Goal: Navigation & Orientation: Find specific page/section

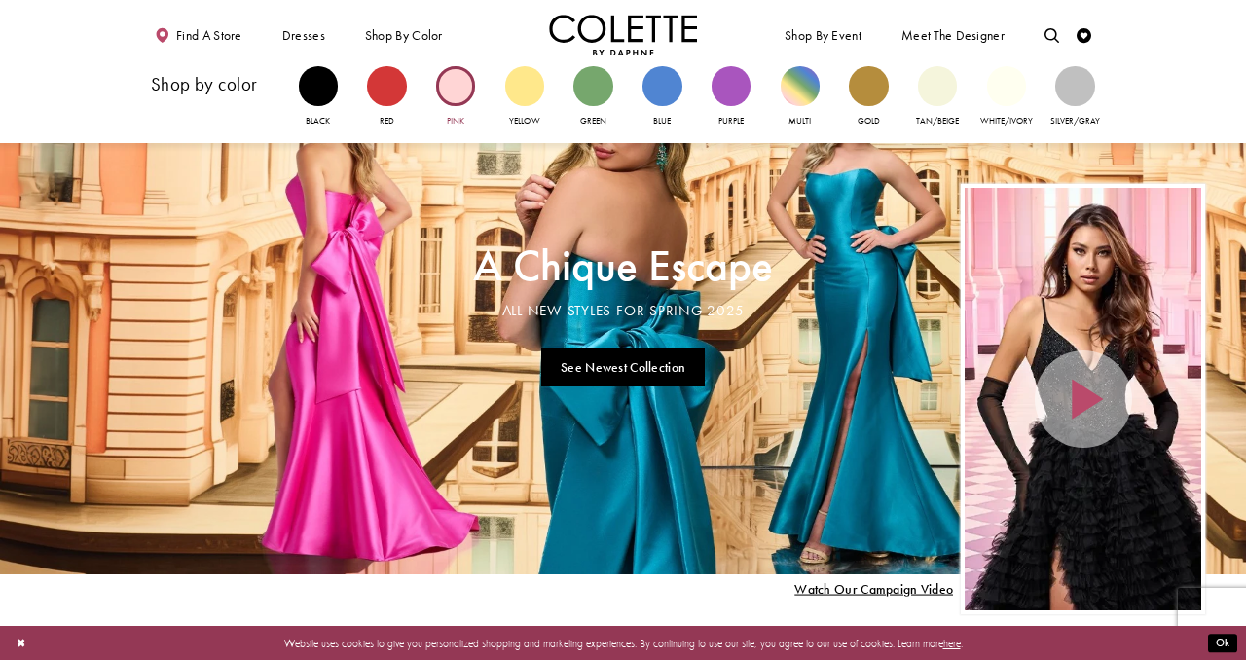
scroll to position [12, 0]
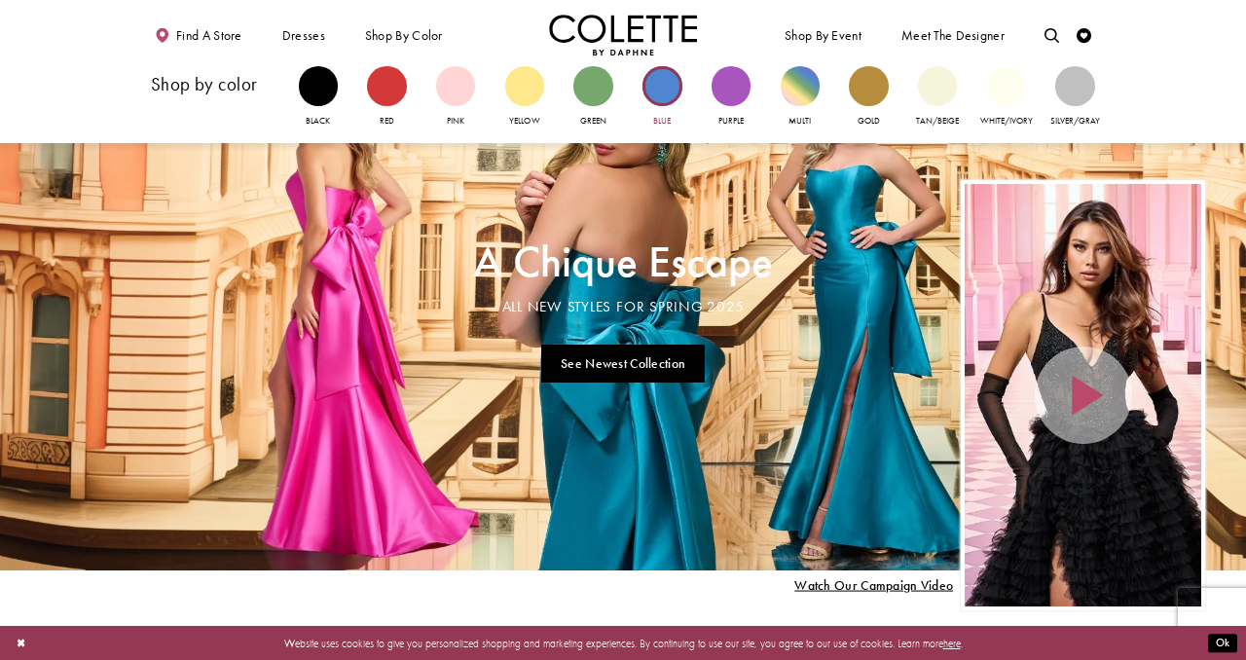
click at [669, 99] on div "Primary block" at bounding box center [662, 85] width 39 height 39
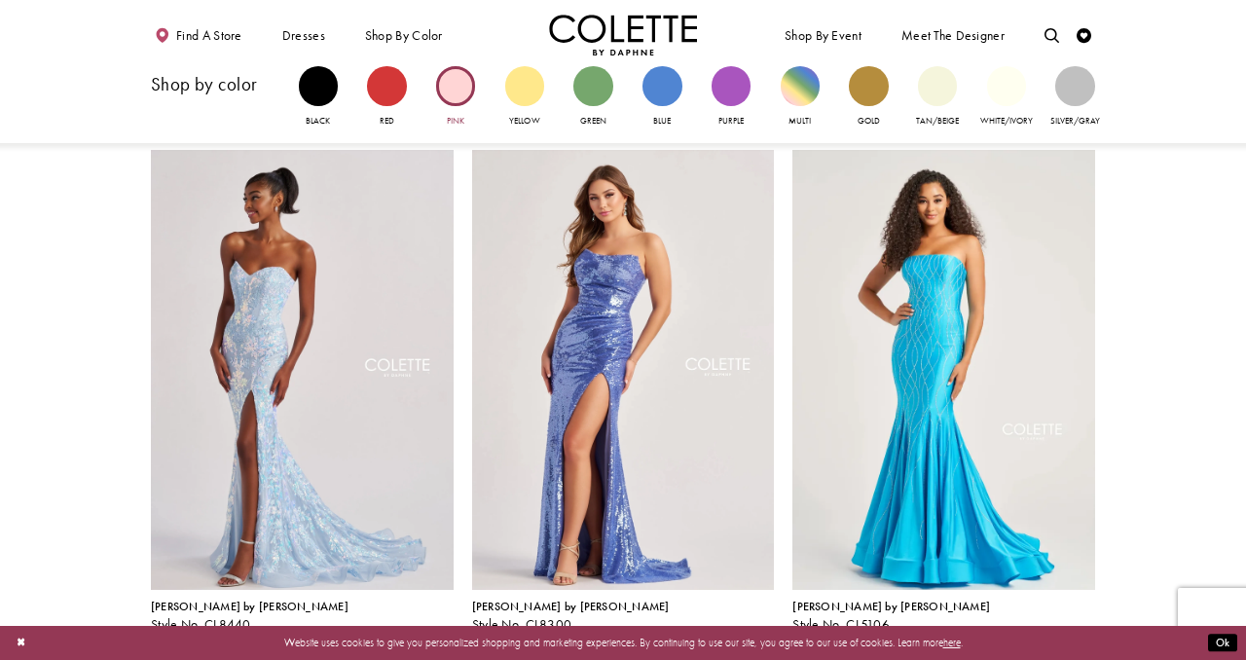
click at [457, 96] on div "Primary block" at bounding box center [455, 85] width 39 height 39
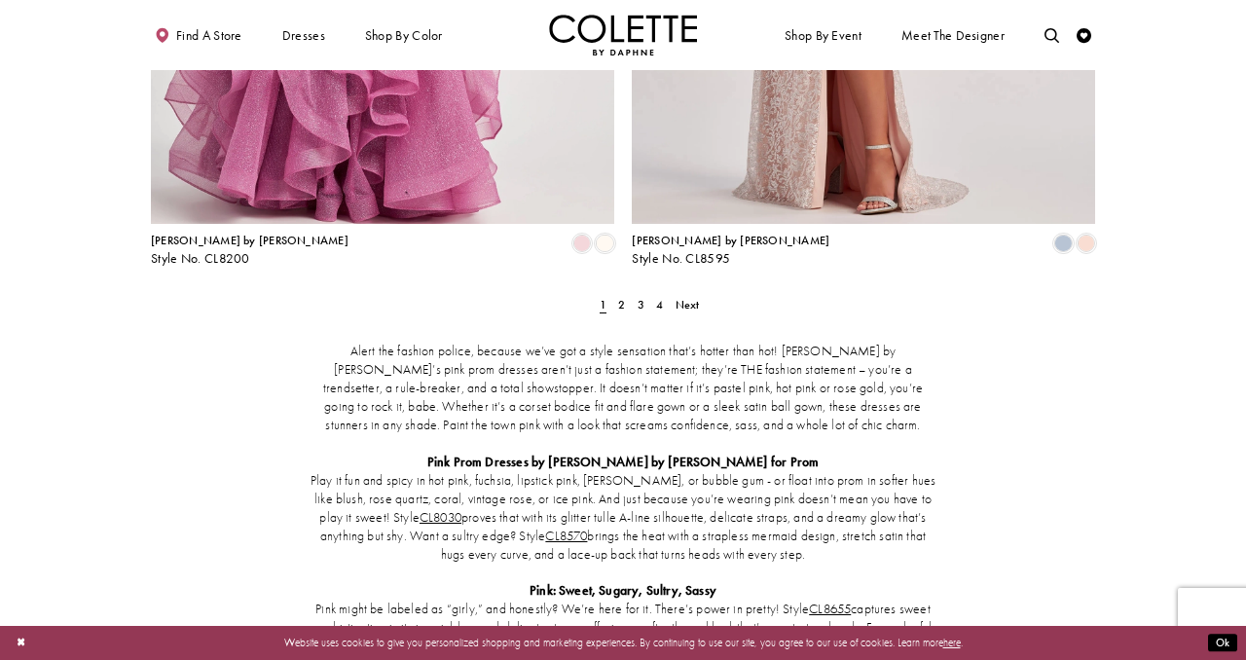
scroll to position [2763, 0]
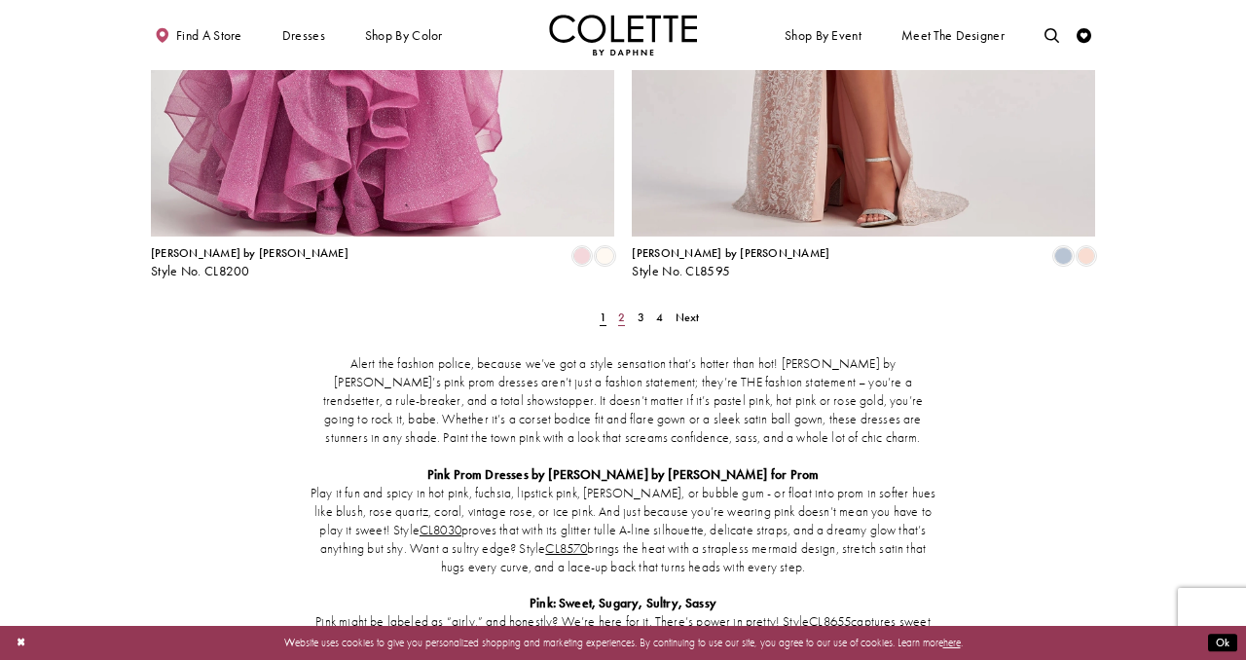
click at [615, 307] on link "2" at bounding box center [622, 317] width 16 height 21
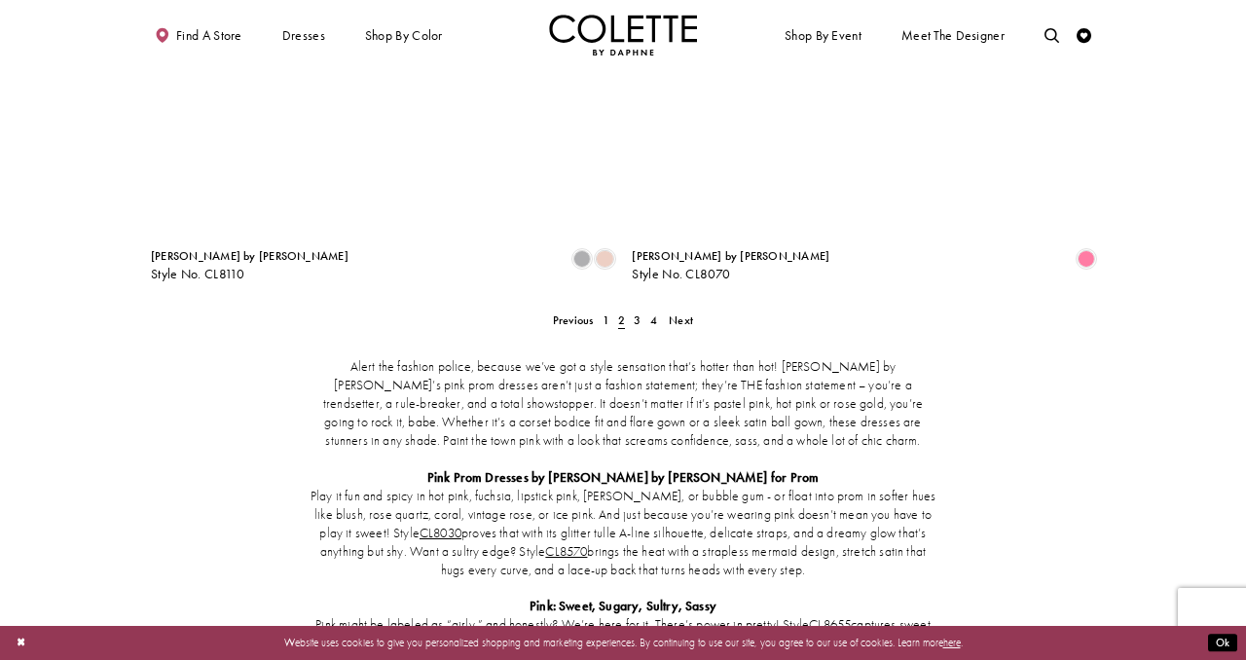
scroll to position [2744, 0]
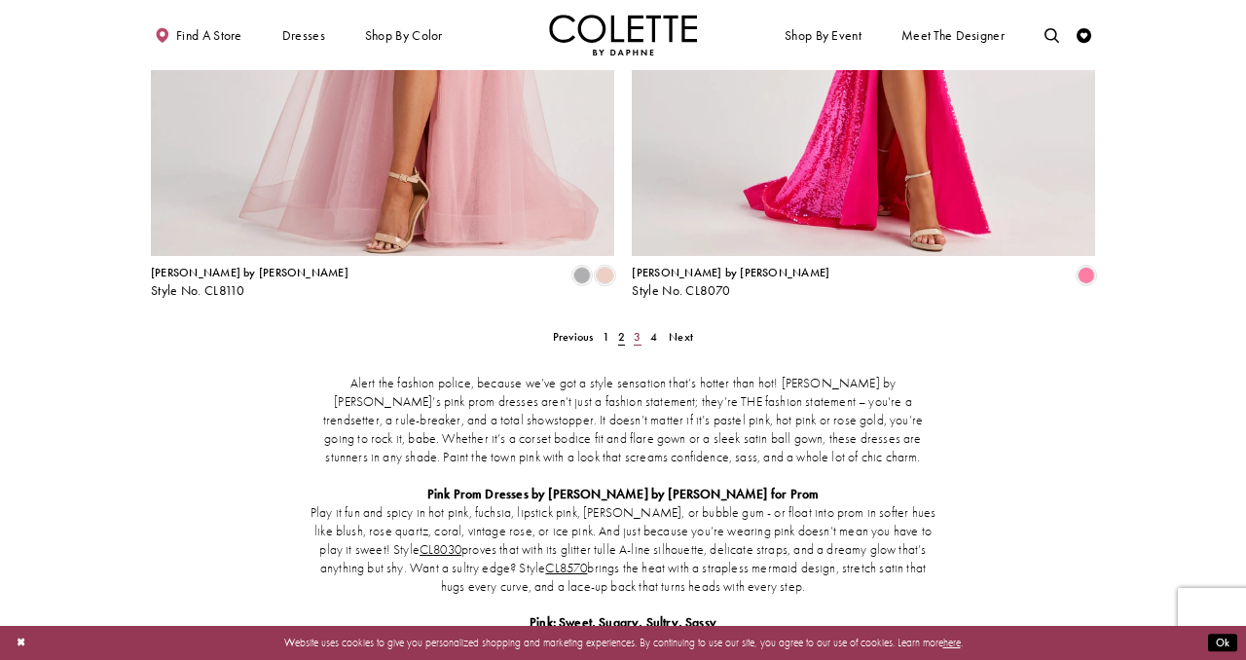
click at [642, 326] on link "3" at bounding box center [638, 336] width 16 height 21
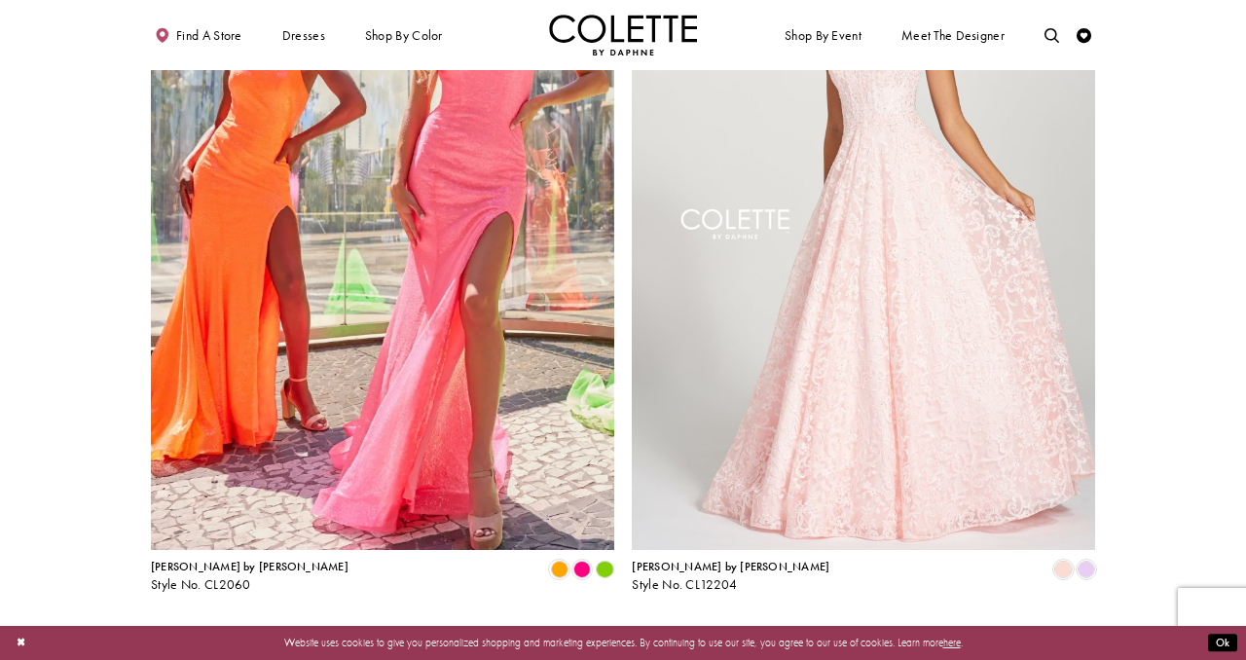
scroll to position [2463, 0]
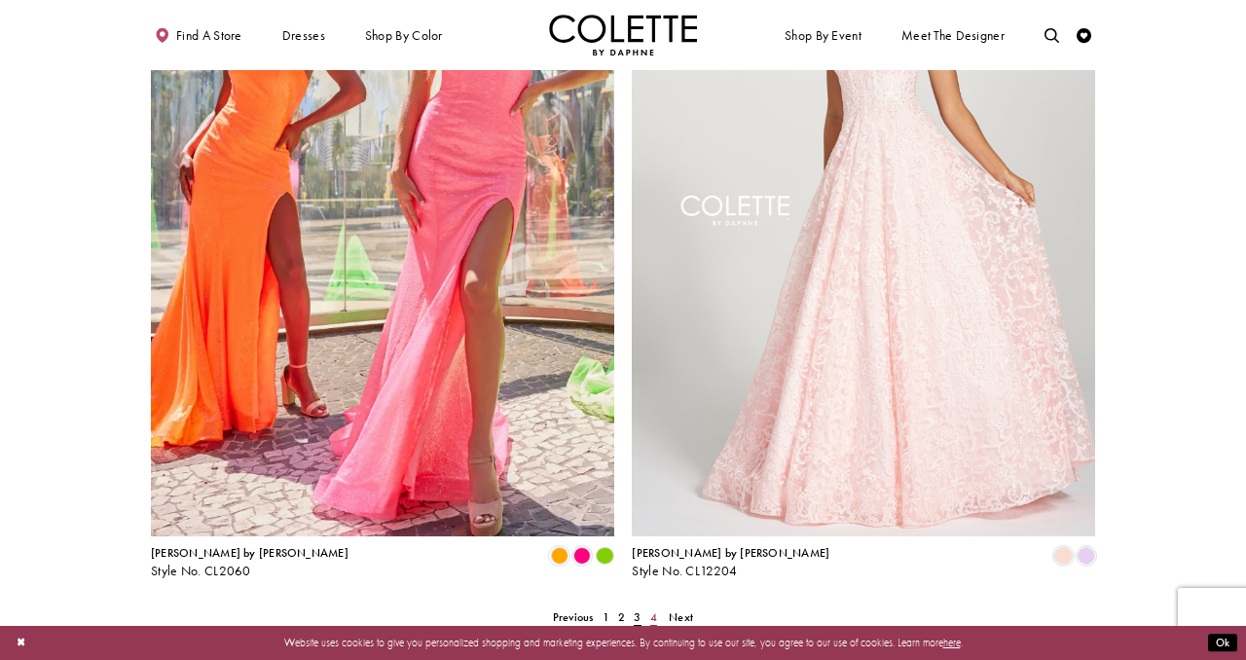
click at [647, 607] on link "4" at bounding box center [654, 617] width 16 height 21
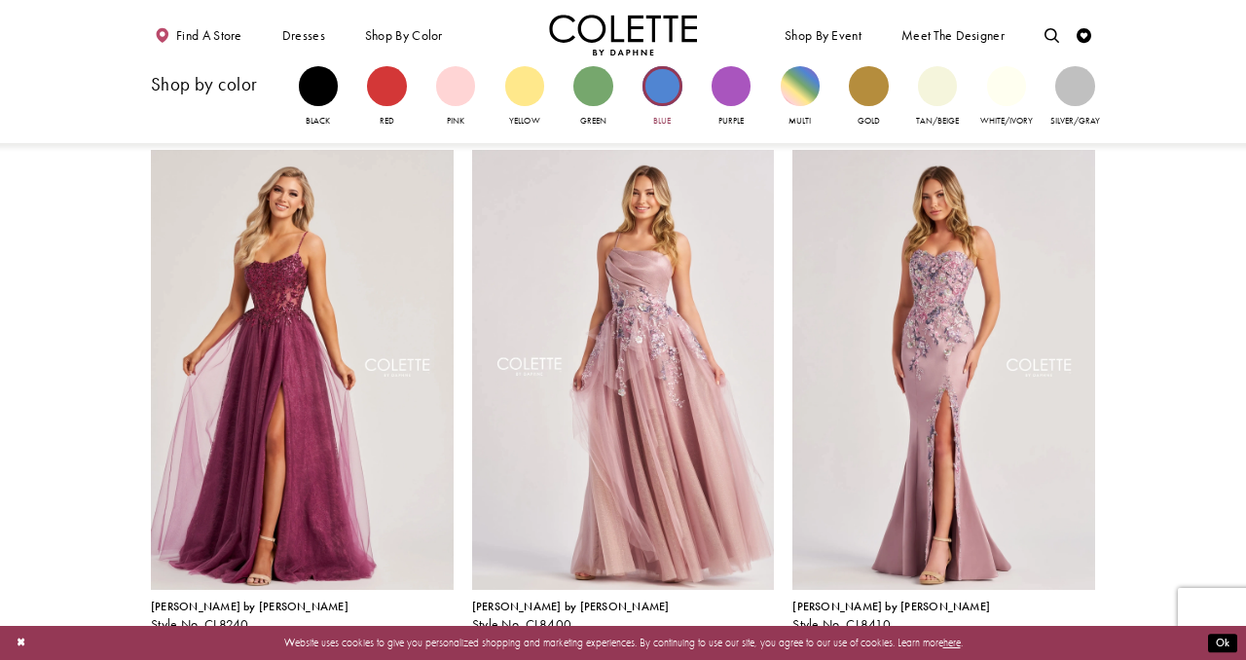
click at [661, 92] on div "Primary block" at bounding box center [662, 85] width 39 height 39
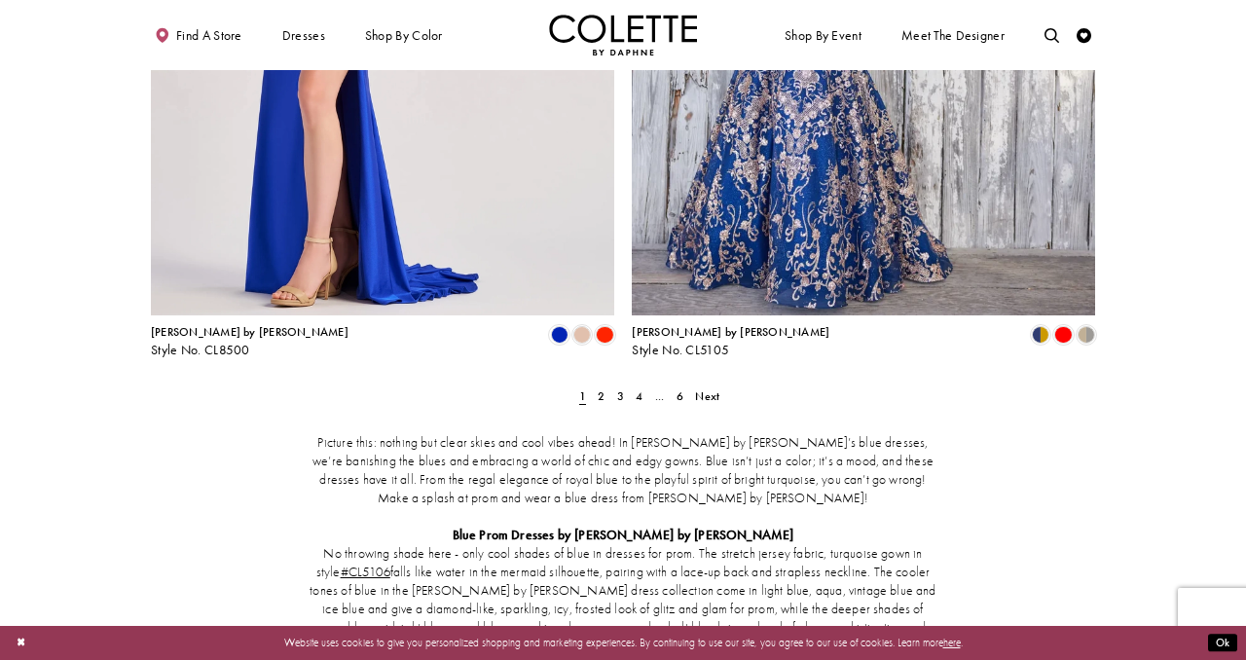
scroll to position [2711, 0]
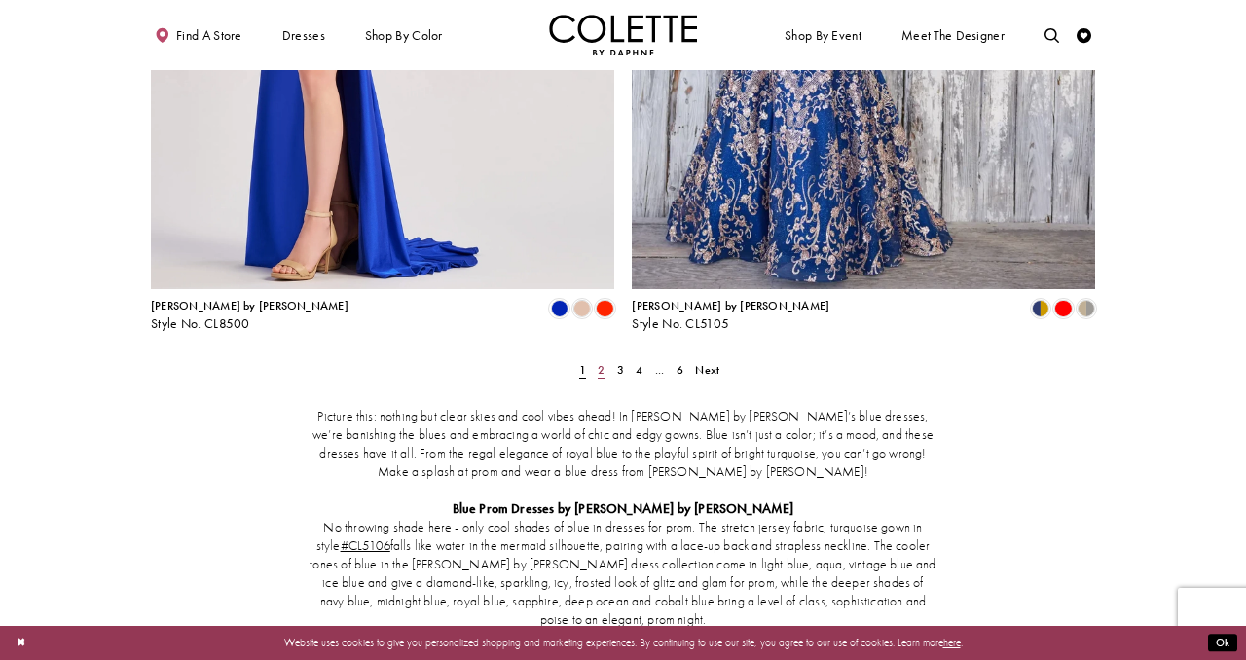
click at [605, 359] on link "2" at bounding box center [602, 369] width 16 height 21
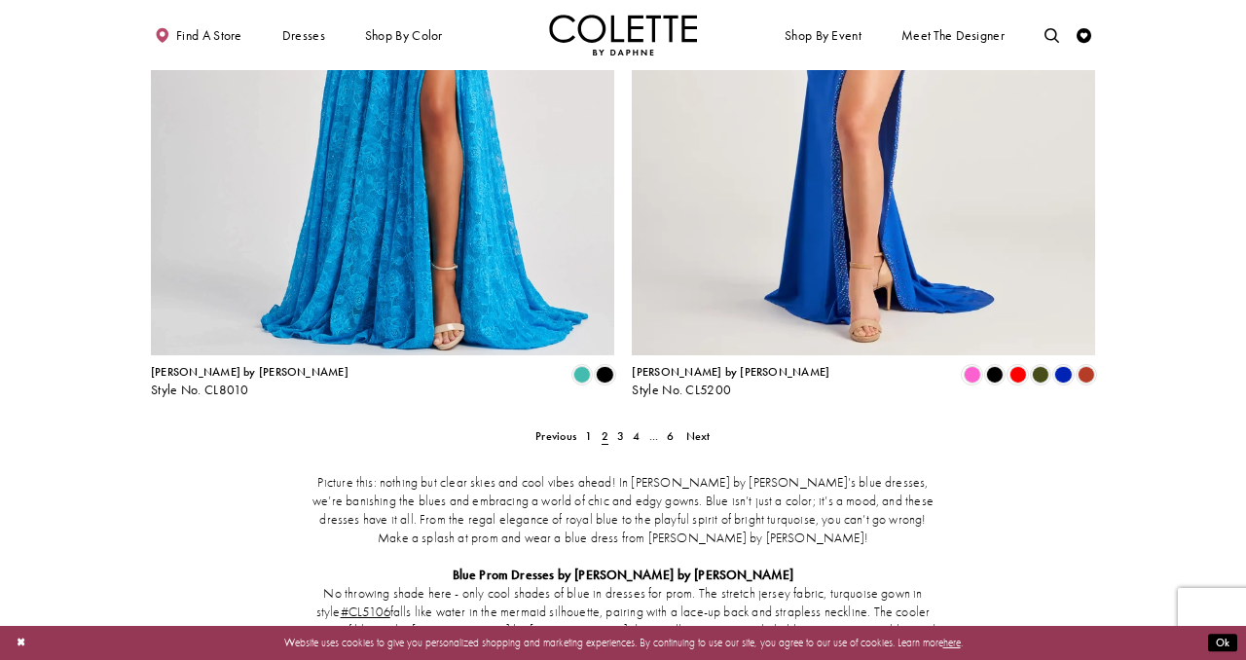
scroll to position [2648, 0]
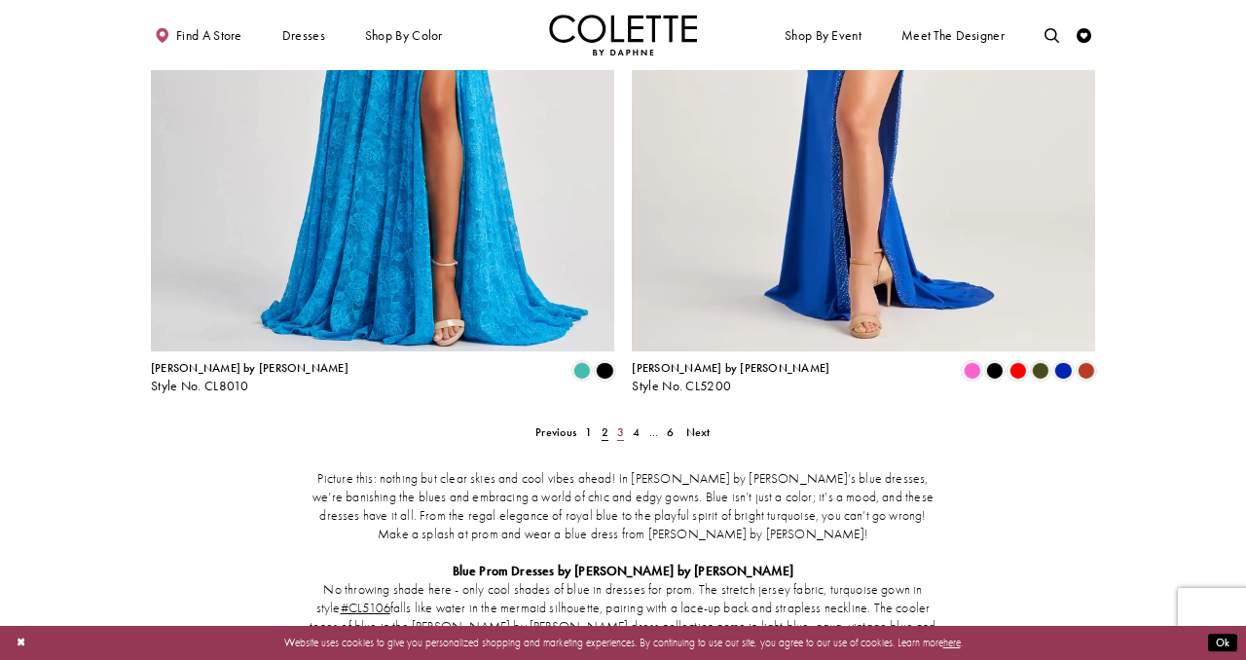
click at [623, 425] on span "3" at bounding box center [620, 433] width 7 height 16
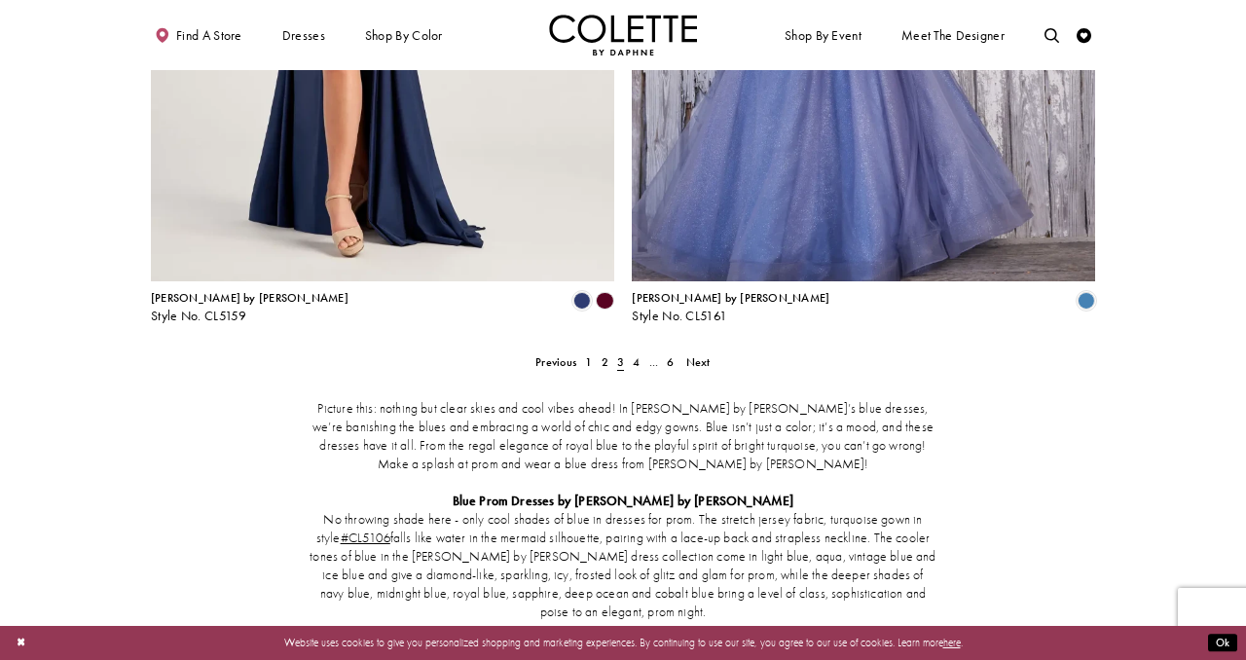
scroll to position [2754, 0]
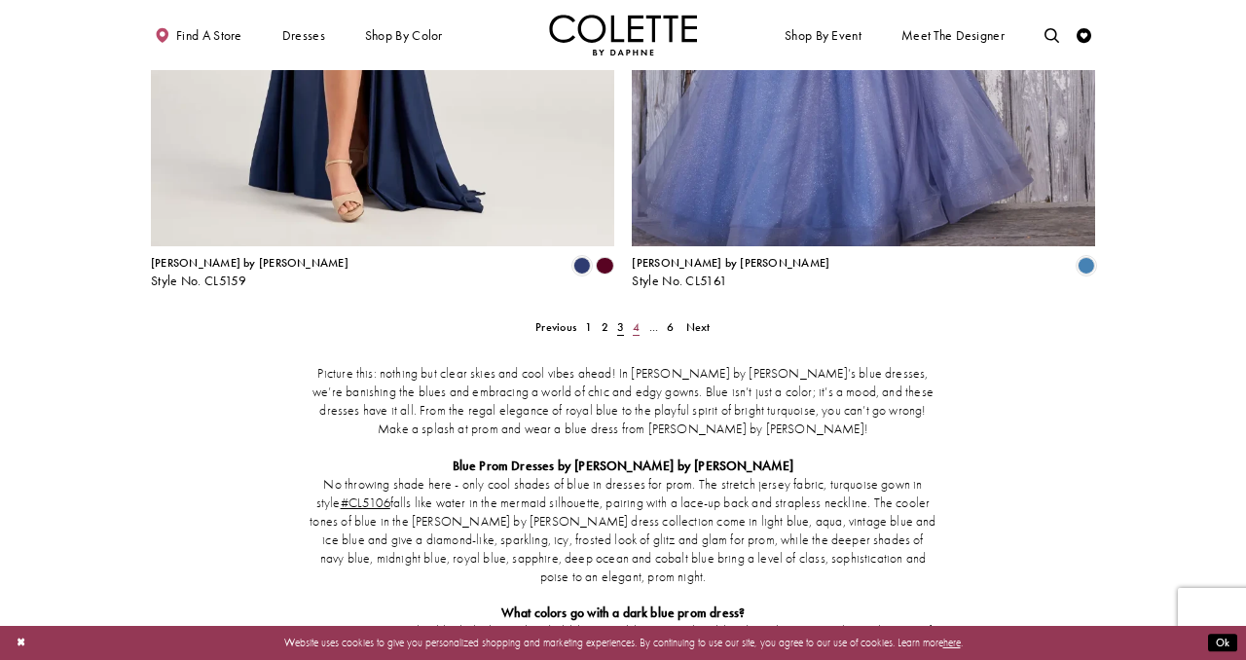
click at [631, 316] on link "4" at bounding box center [637, 326] width 16 height 21
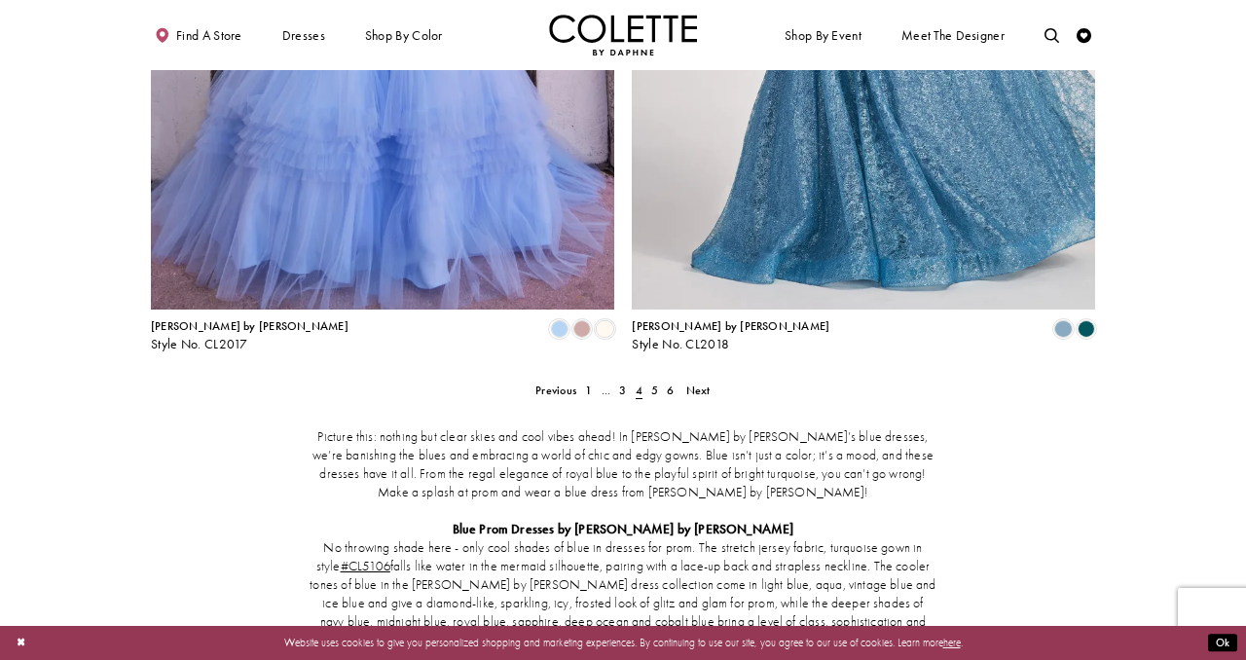
scroll to position [2694, 0]
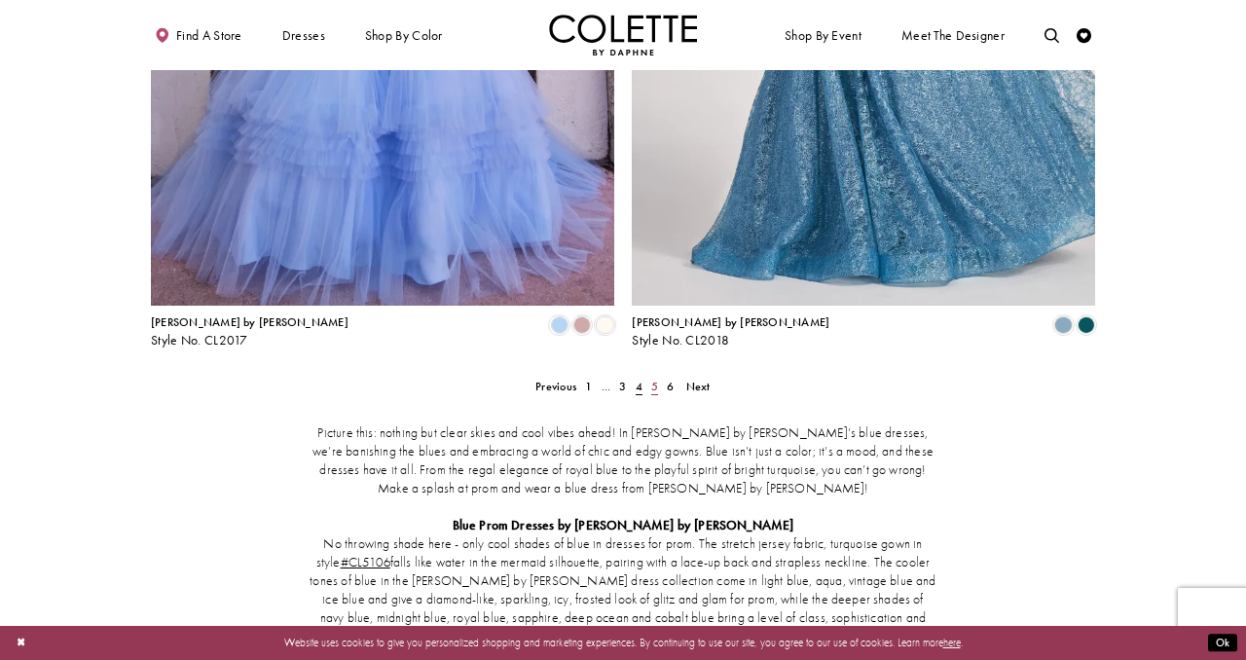
click at [648, 376] on link "5" at bounding box center [655, 386] width 16 height 21
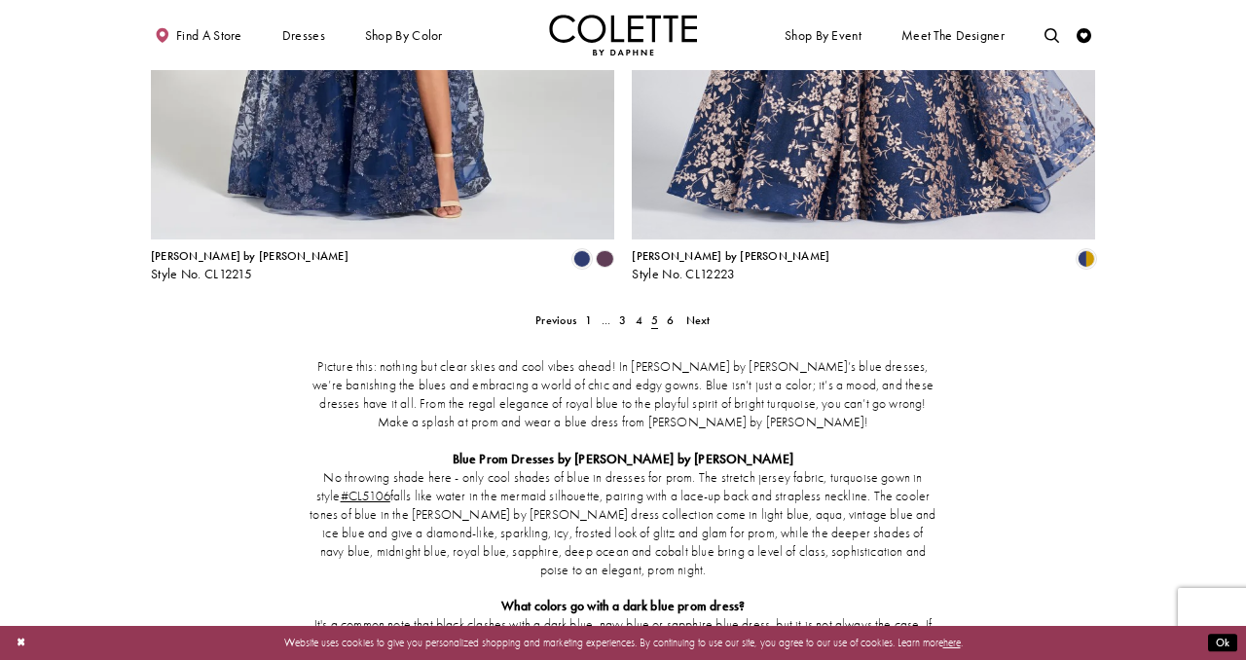
scroll to position [2777, 0]
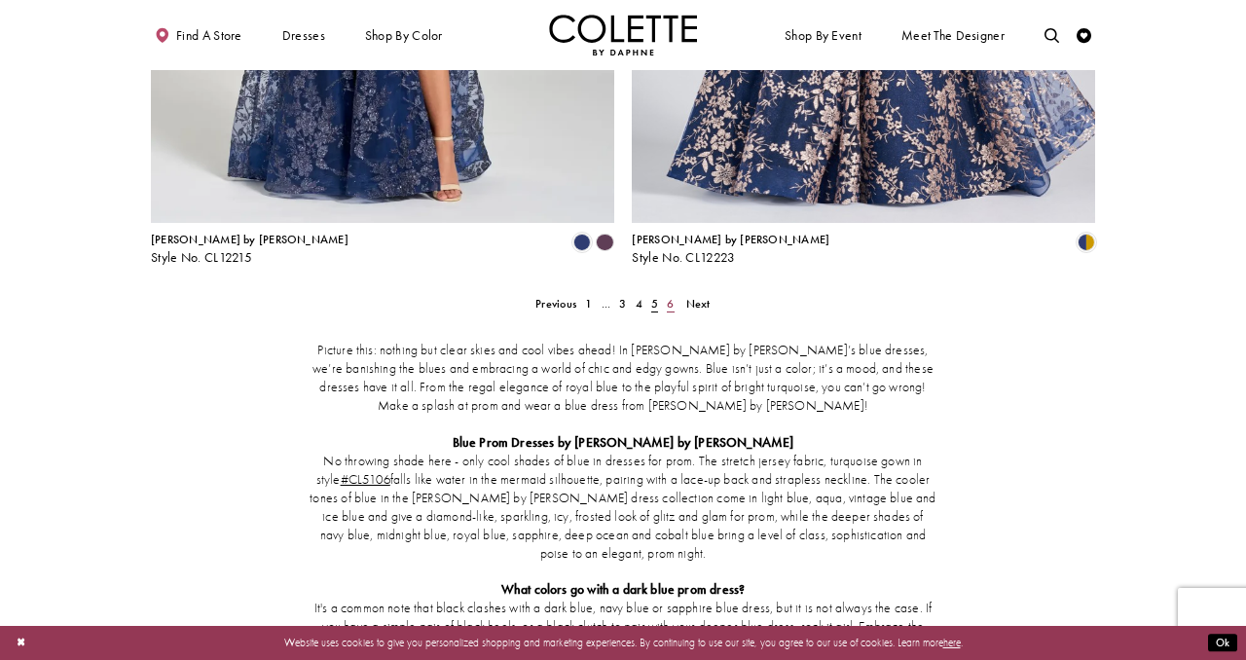
click at [669, 296] on span "6" at bounding box center [670, 304] width 7 height 16
